Goal: Check status

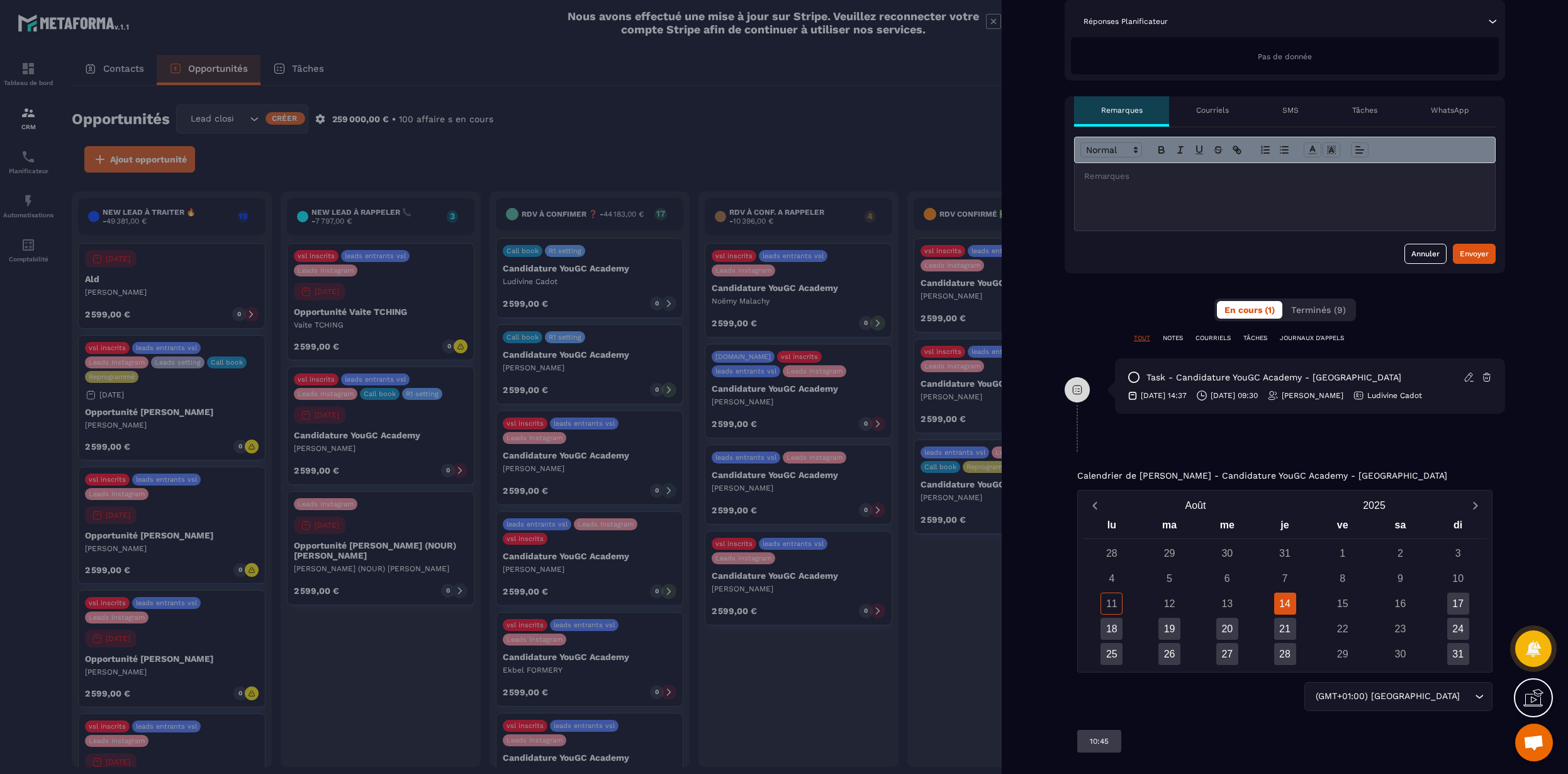
scroll to position [362, 0]
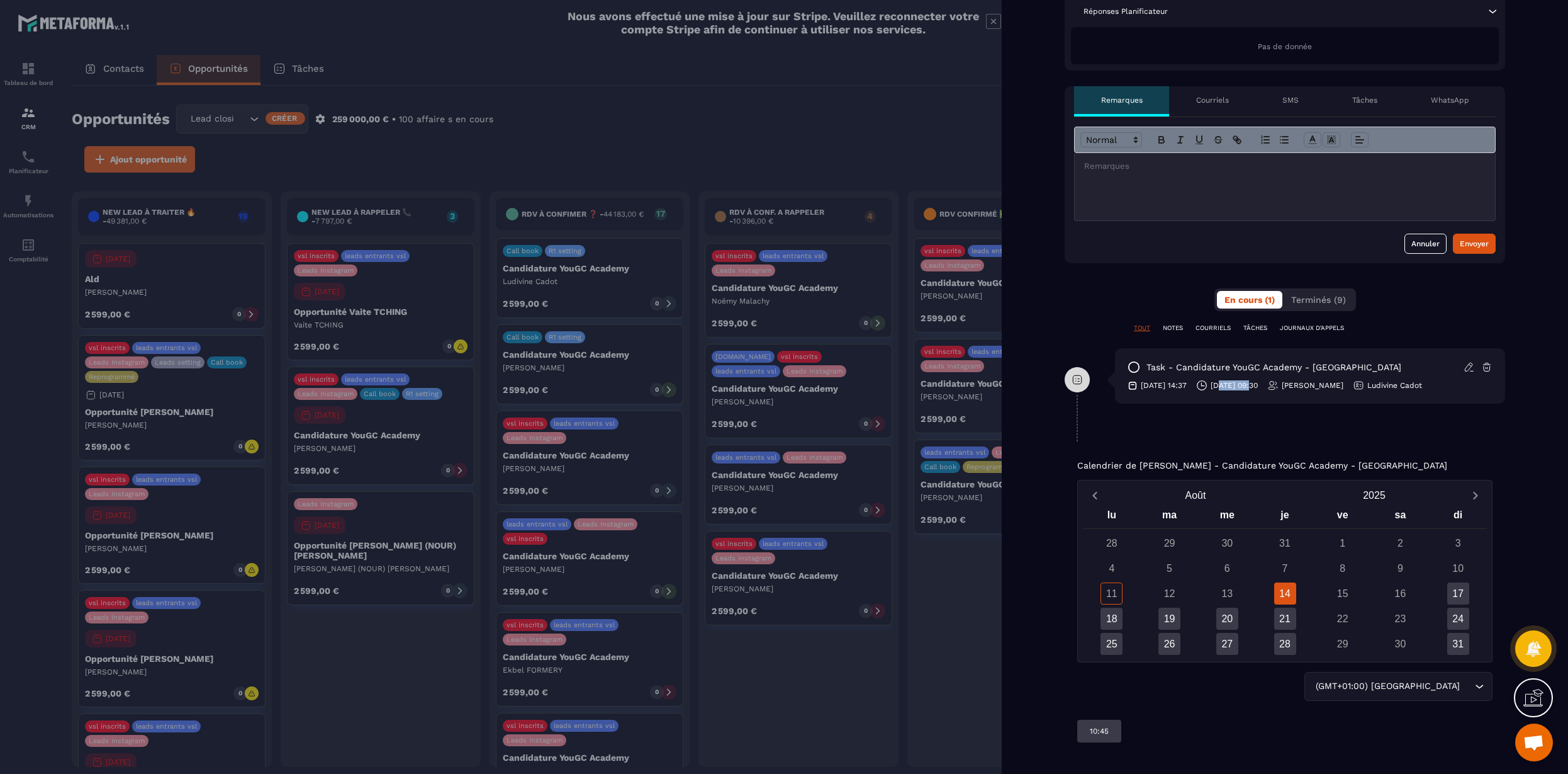
drag, startPoint x: 1236, startPoint y: 384, endPoint x: 1268, endPoint y: 384, distance: 32.0
click at [1258, 384] on p "[DATE] 09:30" at bounding box center [1234, 386] width 47 height 10
drag, startPoint x: 1268, startPoint y: 385, endPoint x: 1246, endPoint y: 387, distance: 22.1
click at [1246, 387] on p "[DATE] 09:30" at bounding box center [1234, 386] width 47 height 10
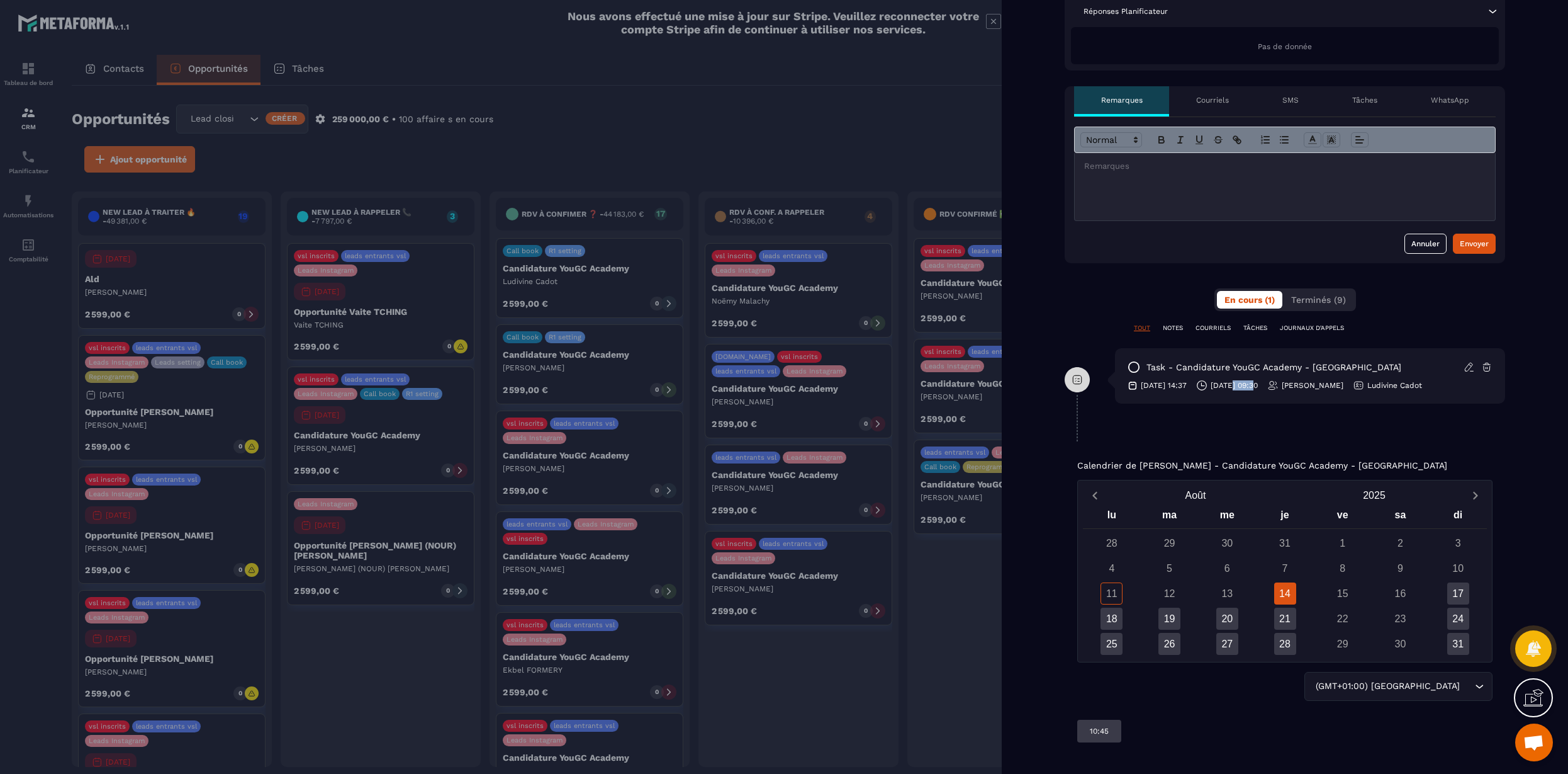
click at [1246, 387] on p "[DATE] 09:30" at bounding box center [1234, 386] width 47 height 10
click at [1302, 442] on div "Back New lead à traiter 🔥 New lead à RAPPELER 📞 RDV à confimer ❓ RDV à conf. A …" at bounding box center [1285, 206] width 567 height 1136
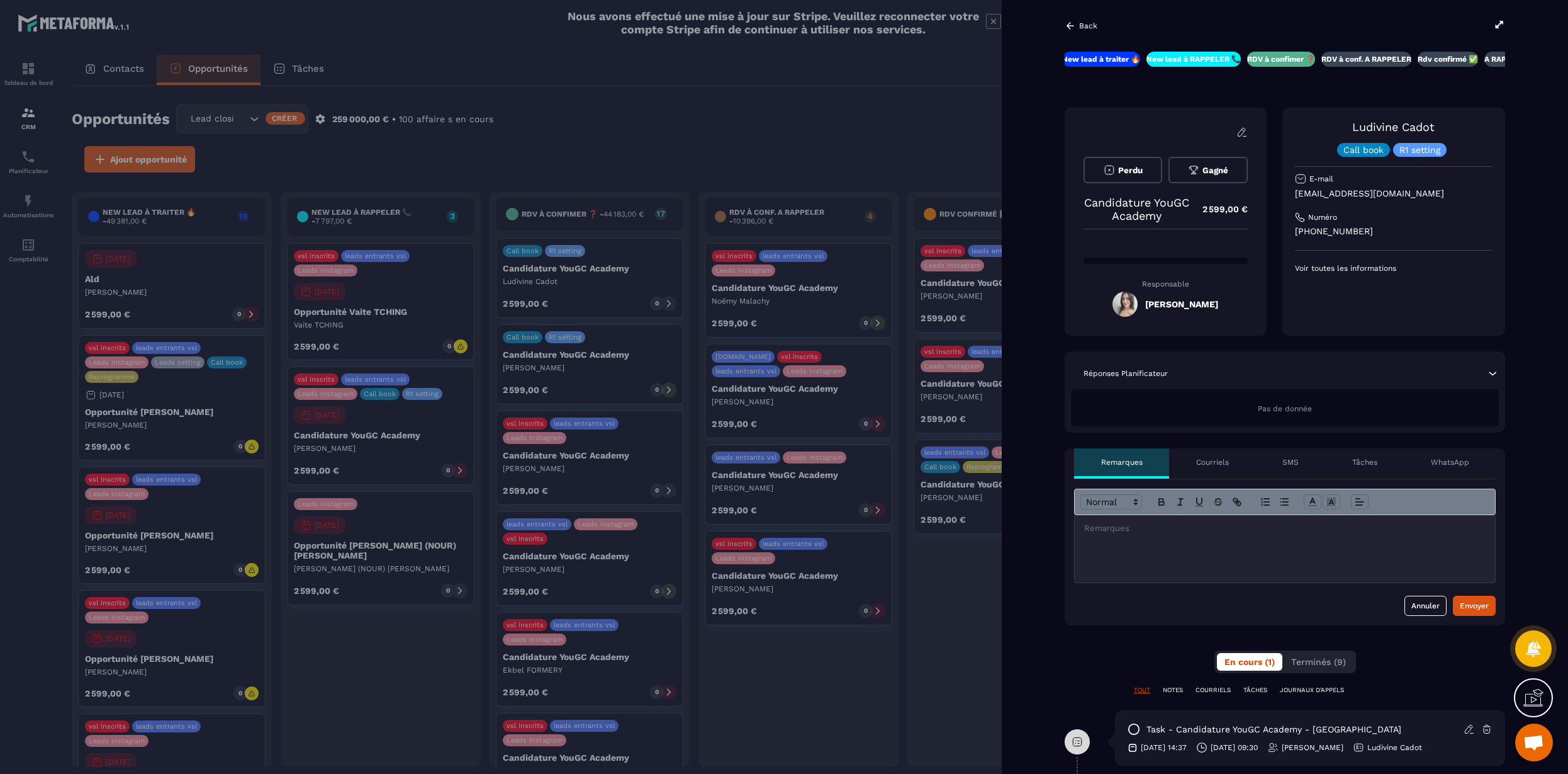
drag, startPoint x: 1069, startPoint y: 19, endPoint x: 1064, endPoint y: 23, distance: 6.4
click at [1069, 19] on div "Back" at bounding box center [1285, 25] width 441 height 14
click at [1072, 30] on icon at bounding box center [1070, 25] width 11 height 11
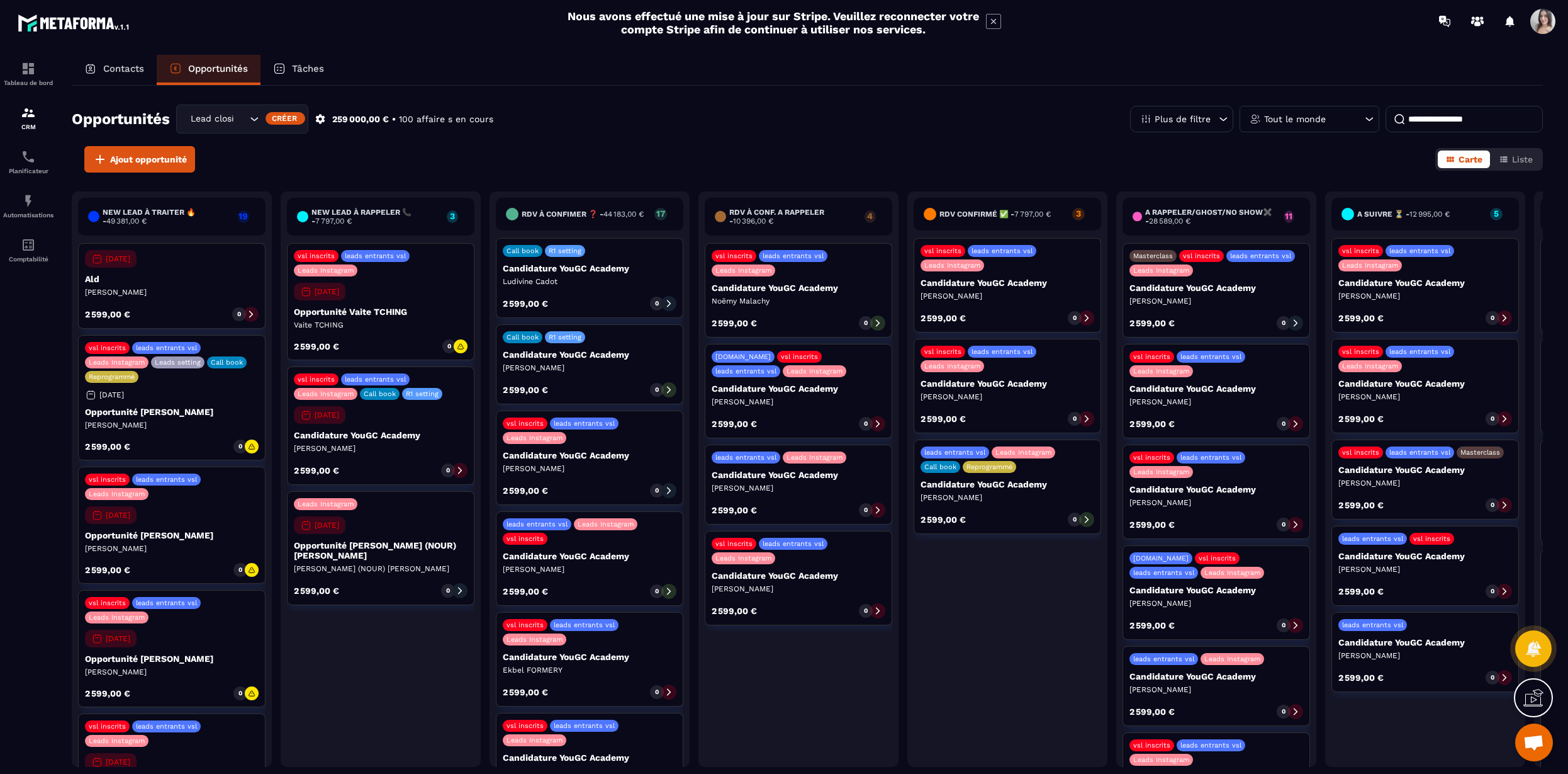
click at [575, 360] on p "Candidature YouGC Academy" at bounding box center [589, 355] width 173 height 10
